Goal: Browse casually: Explore the website without a specific task or goal

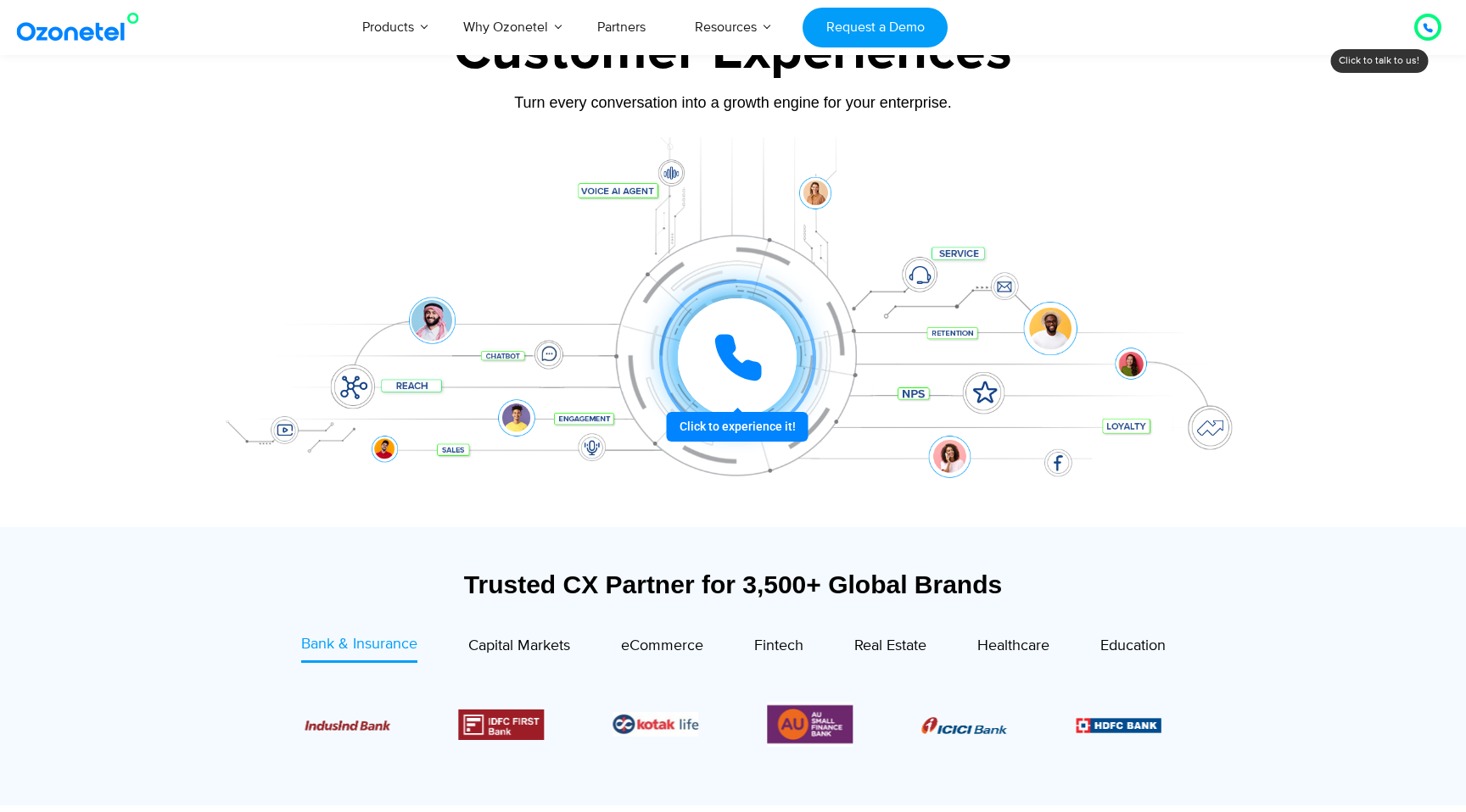
scroll to position [141, 0]
click at [731, 351] on icon at bounding box center [738, 357] width 42 height 42
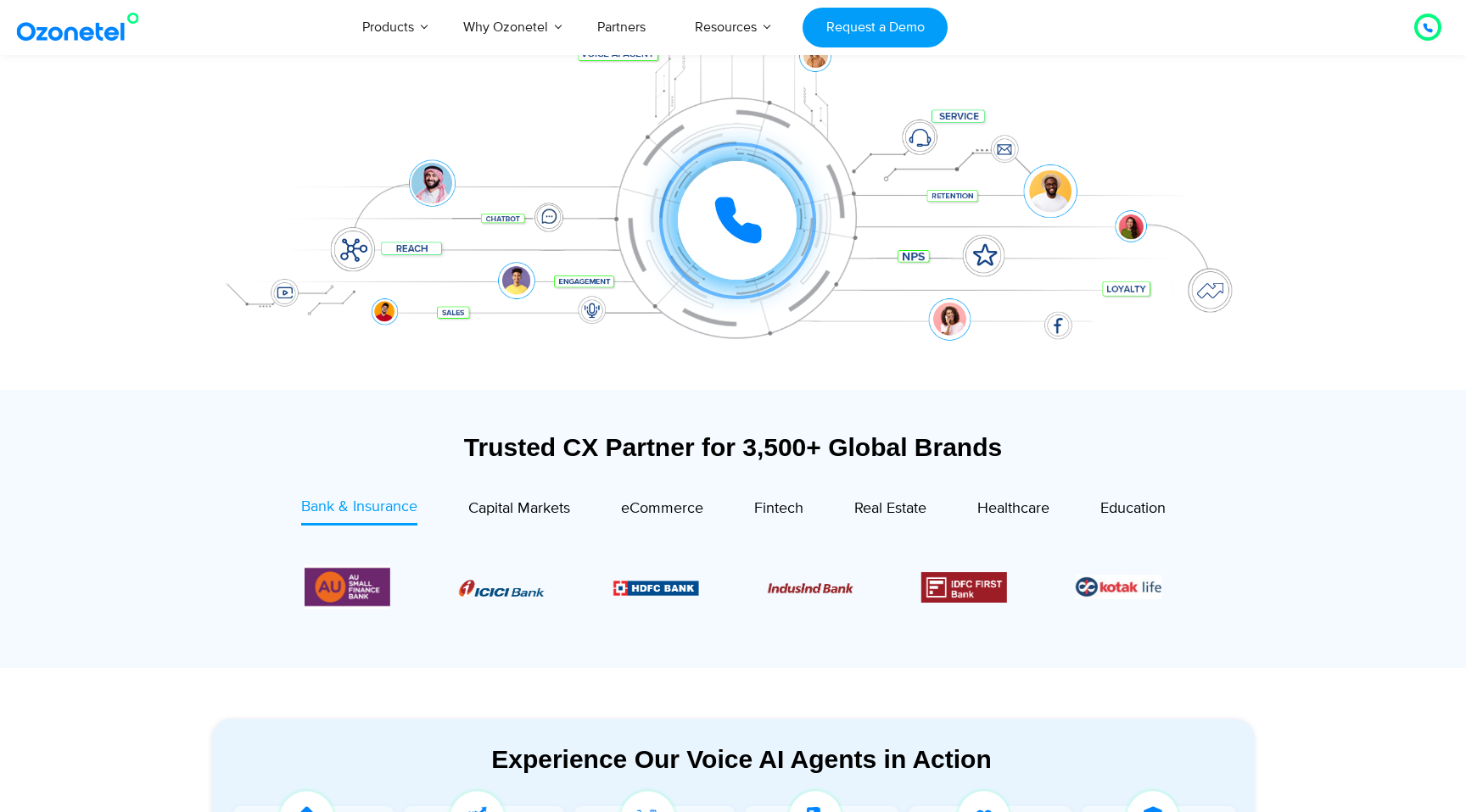
scroll to position [0, 0]
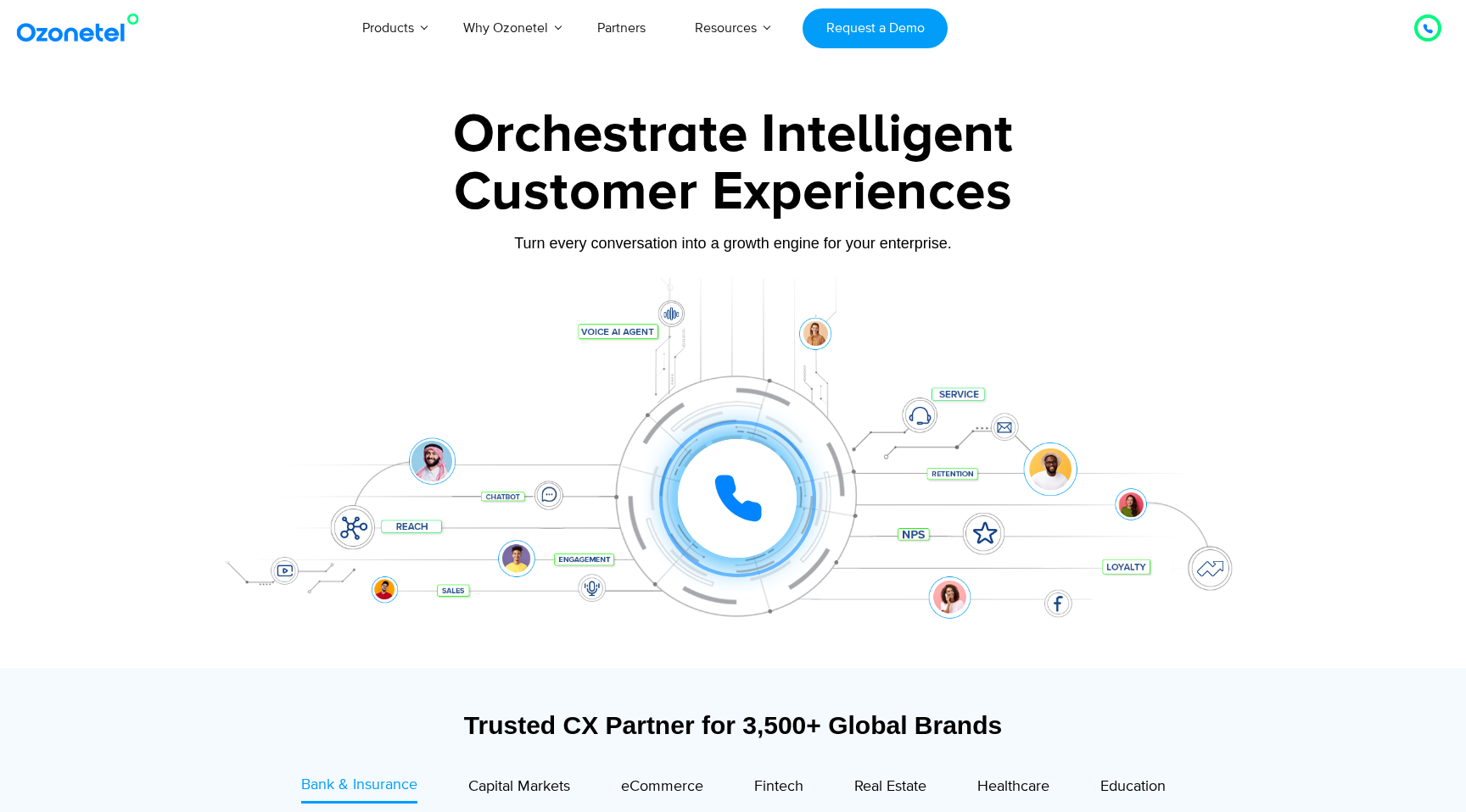
click at [816, 335] on div "Click to experience it! Call ended 1 2 3 4 5 6 7 8 9 # 0" at bounding box center [733, 465] width 1060 height 289
click at [922, 415] on div "Click to experience it! Call ended 1 2 3 4 5 6 7 8 9 # 0" at bounding box center [733, 465] width 1060 height 289
click at [322, 313] on div at bounding box center [733, 473] width 1060 height 390
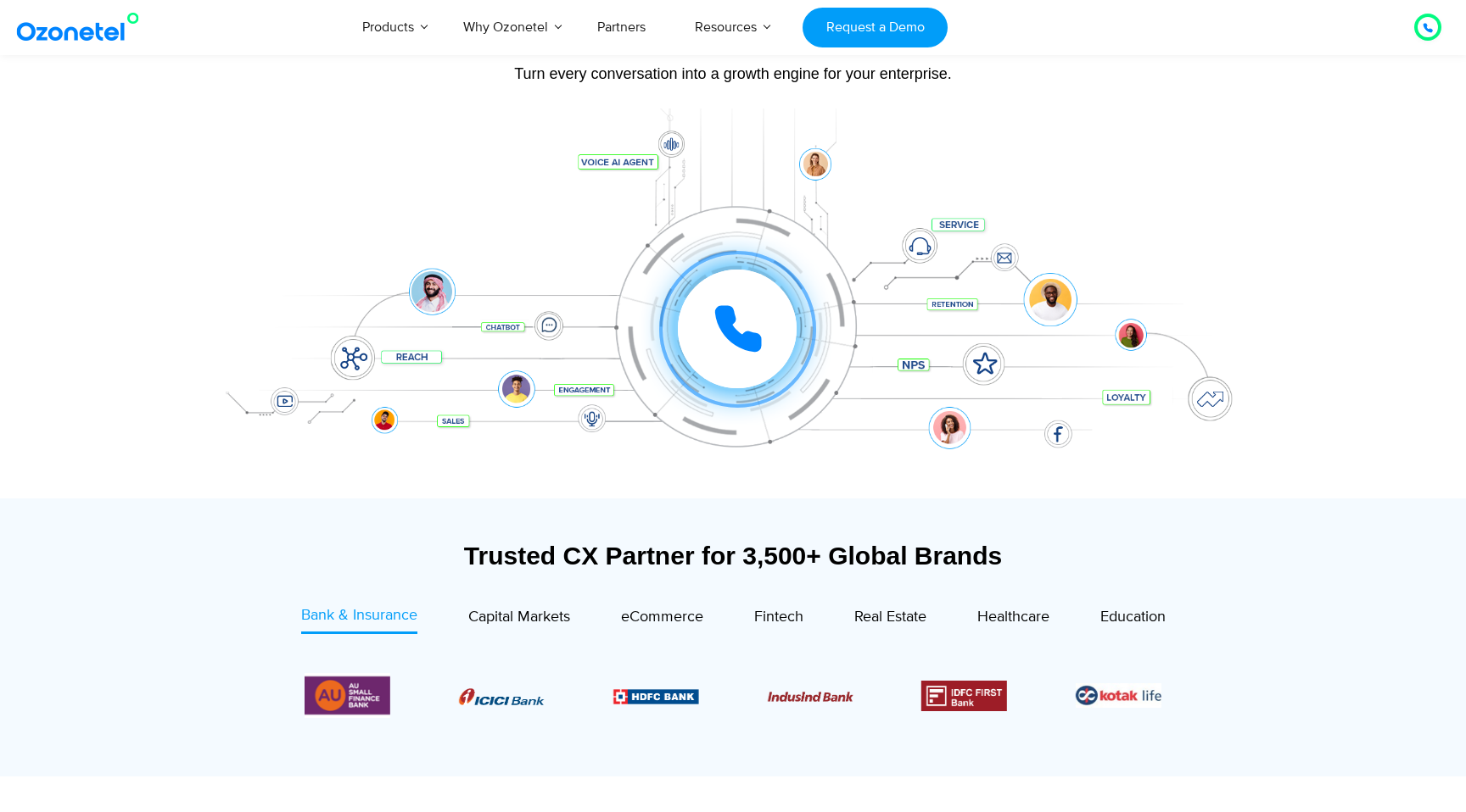
scroll to position [136, 0]
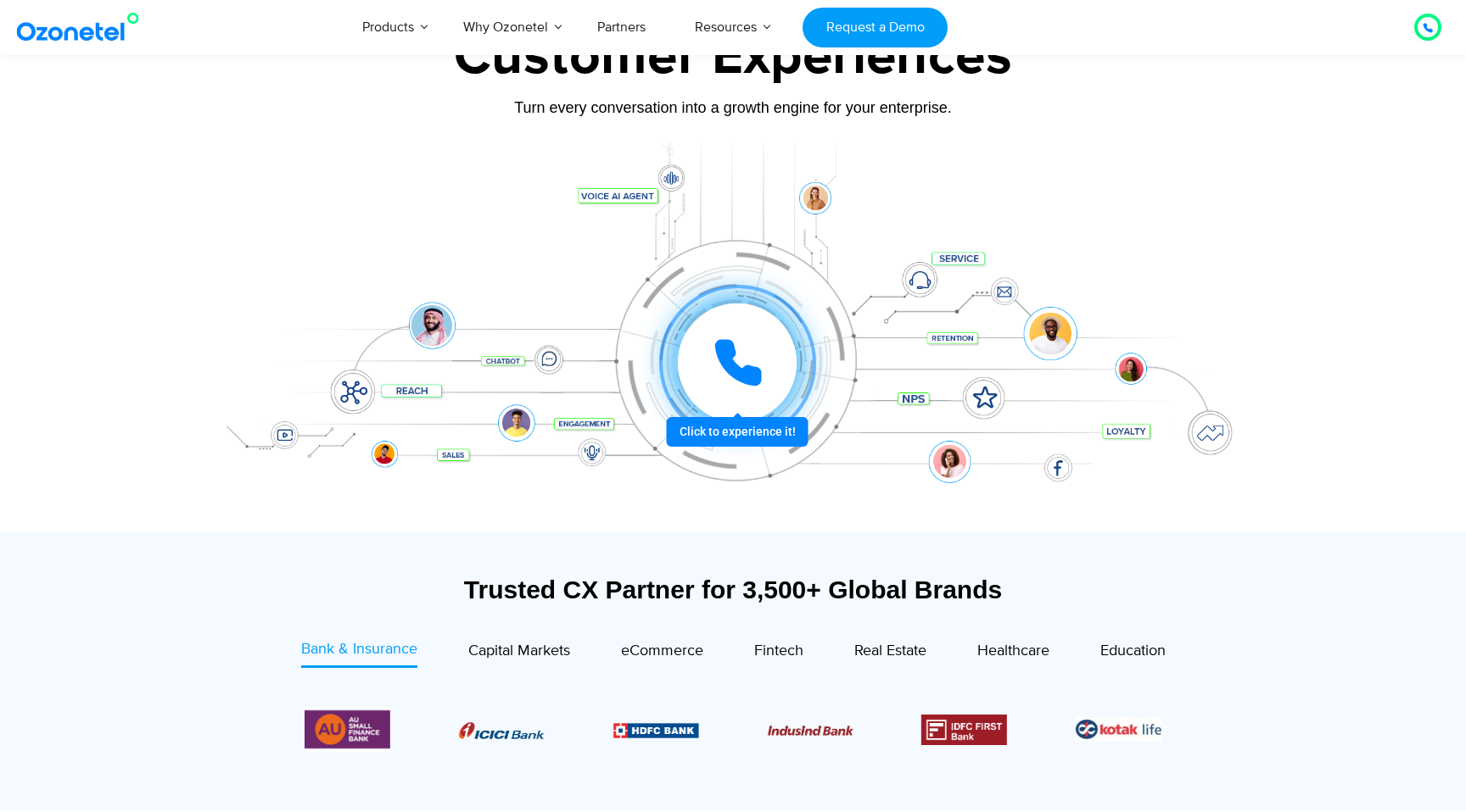
click at [715, 337] on icon at bounding box center [738, 363] width 51 height 51
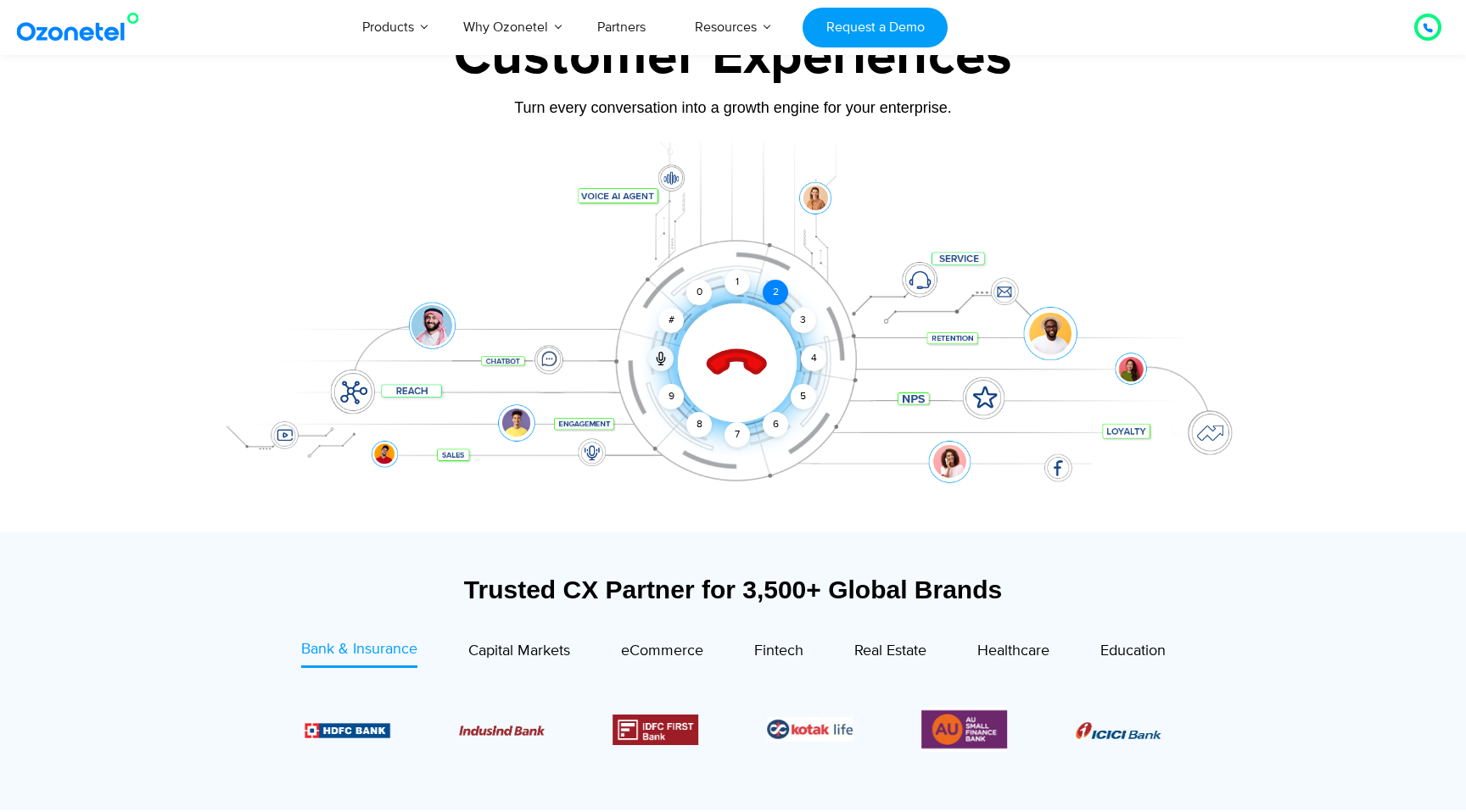
click at [776, 291] on div "2" at bounding box center [776, 292] width 26 height 26
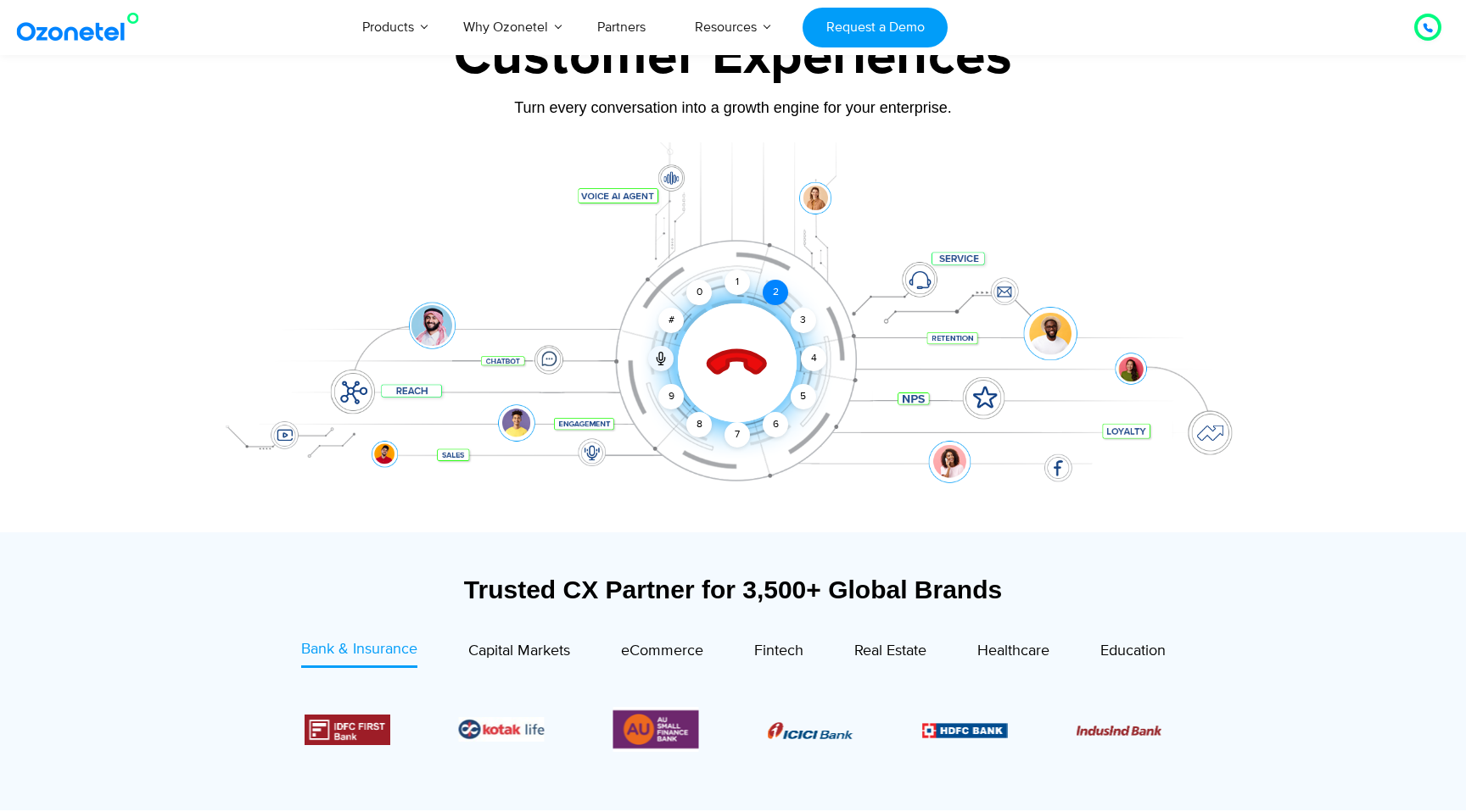
click at [774, 288] on div "2" at bounding box center [776, 292] width 26 height 26
click at [742, 357] on icon at bounding box center [737, 363] width 60 height 60
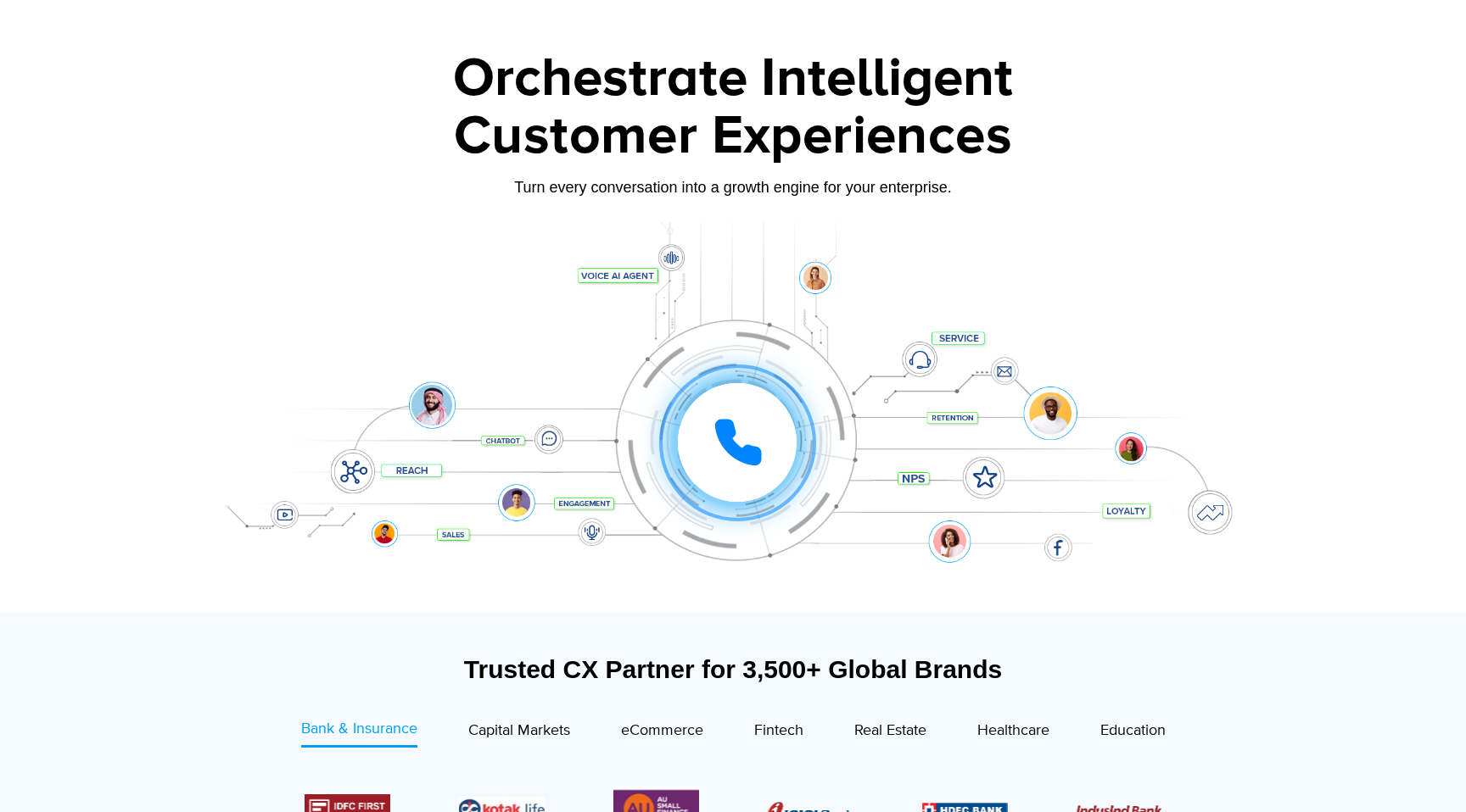
scroll to position [0, 0]
